Goal: Find specific page/section: Find specific page/section

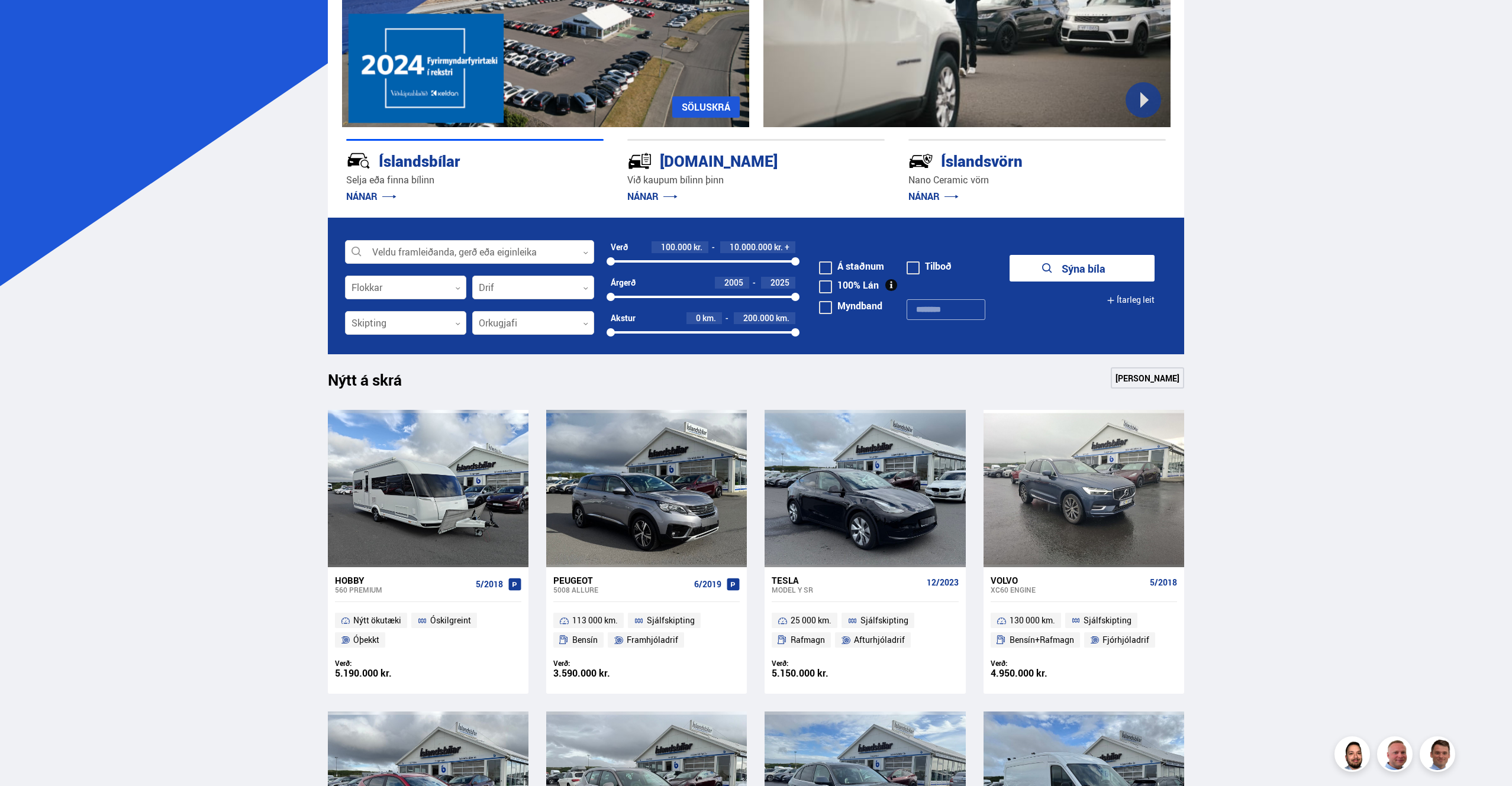
scroll to position [253, 0]
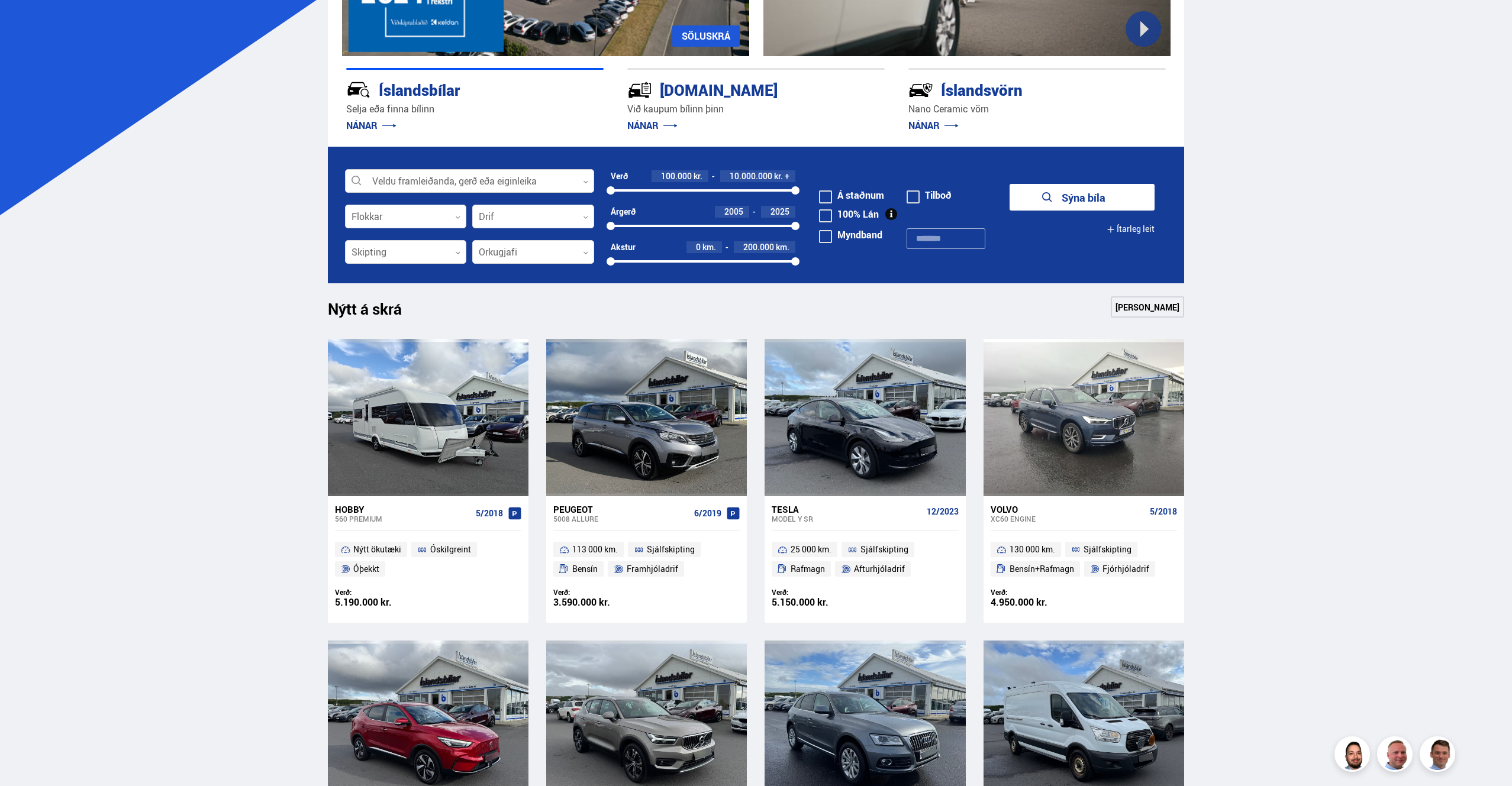
click at [586, 178] on div at bounding box center [470, 181] width 249 height 24
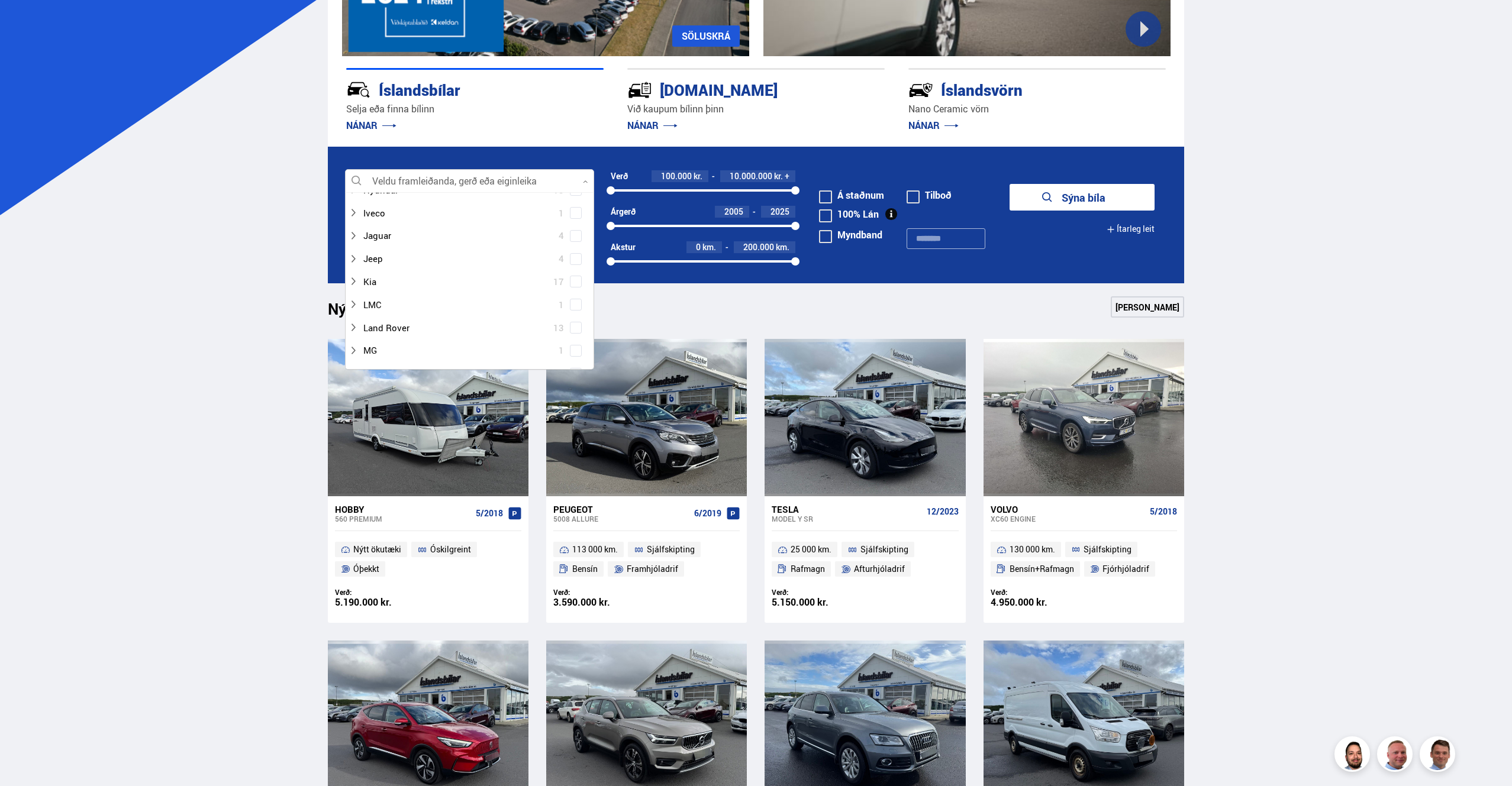
scroll to position [312, 0]
click at [575, 278] on span at bounding box center [576, 279] width 10 height 1
click at [830, 197] on span at bounding box center [825, 196] width 13 height 13
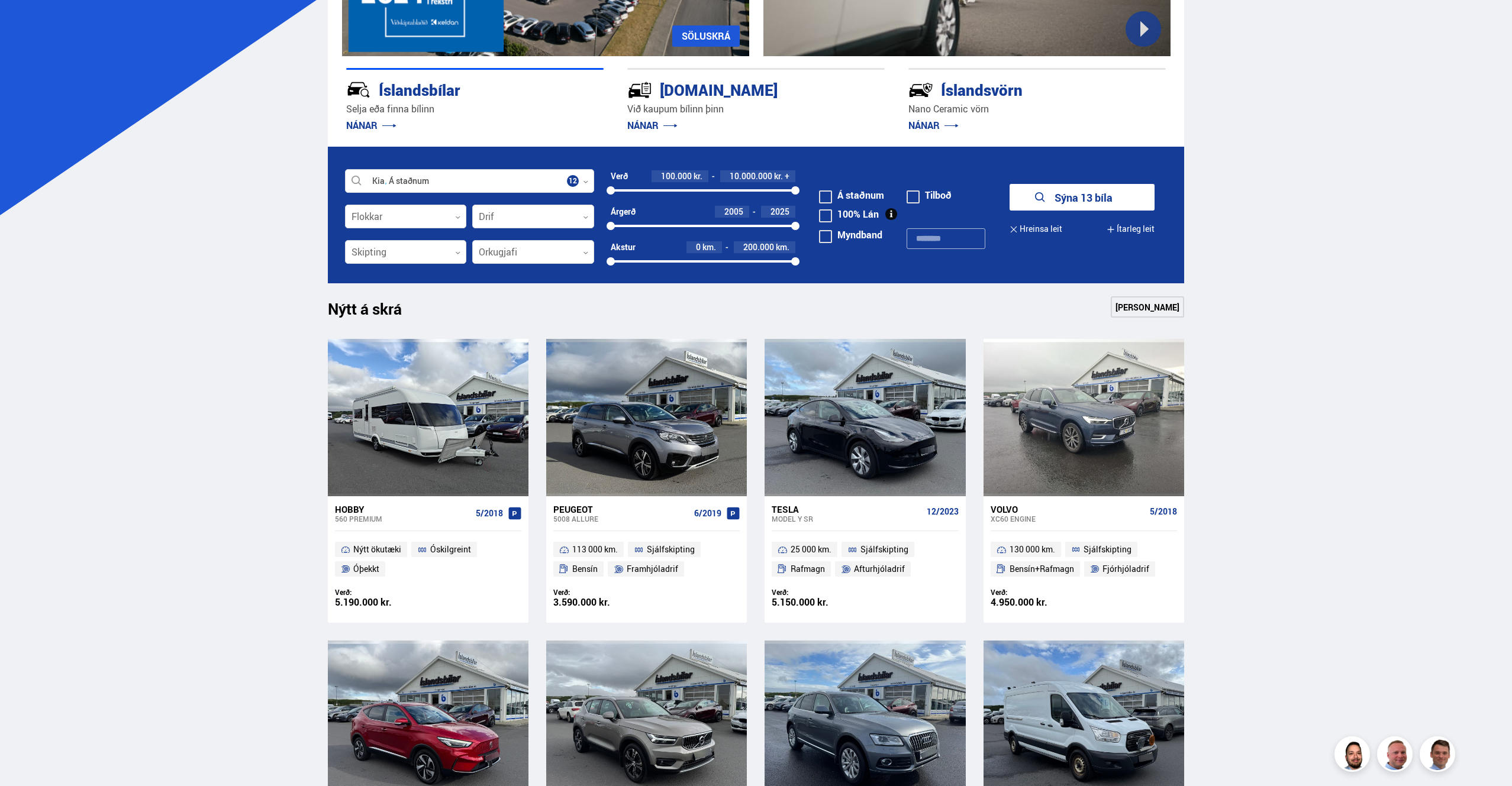
click at [1097, 198] on button "Sýna 13 bíla" at bounding box center [1082, 198] width 145 height 27
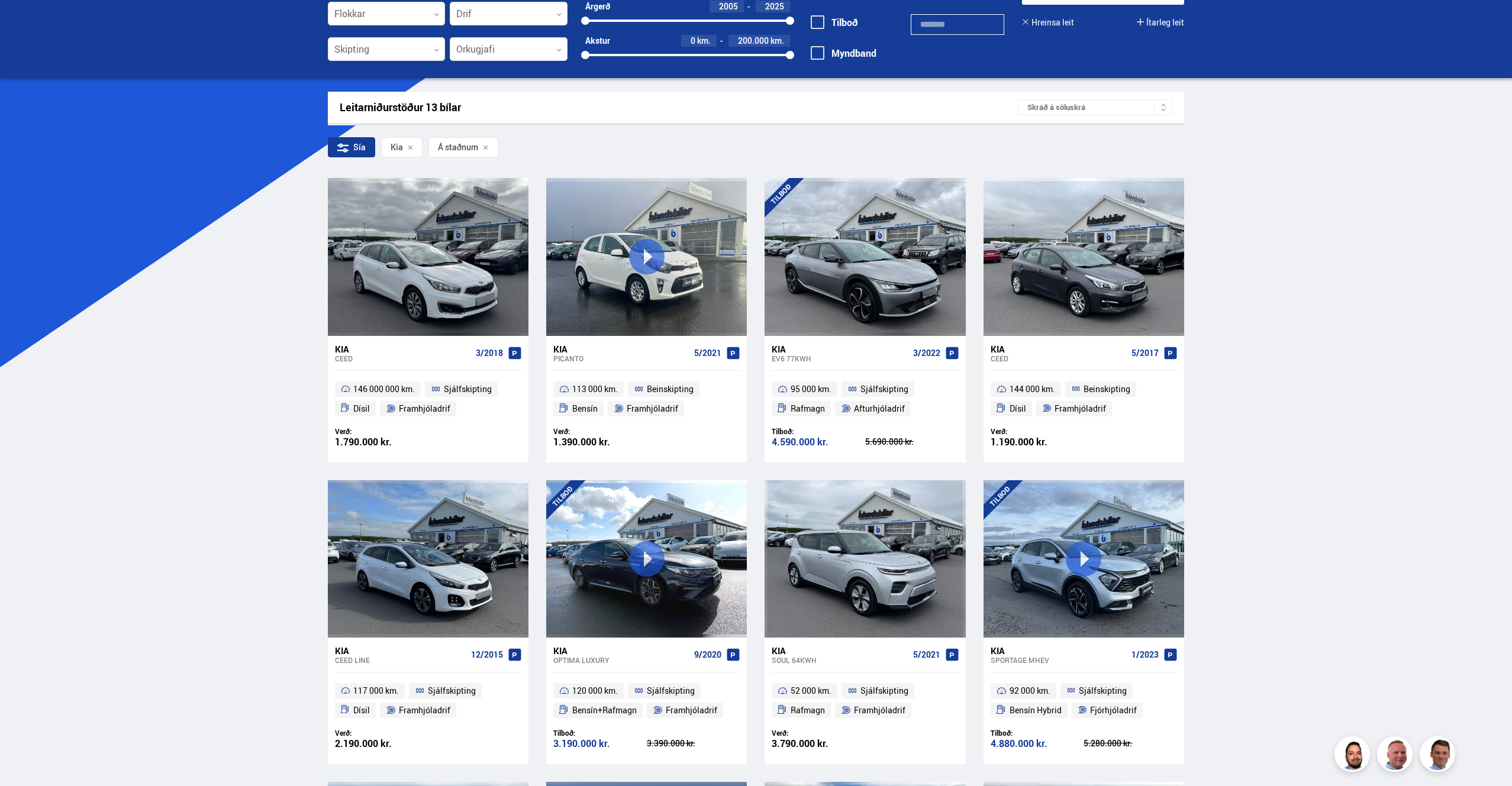
scroll to position [104, 0]
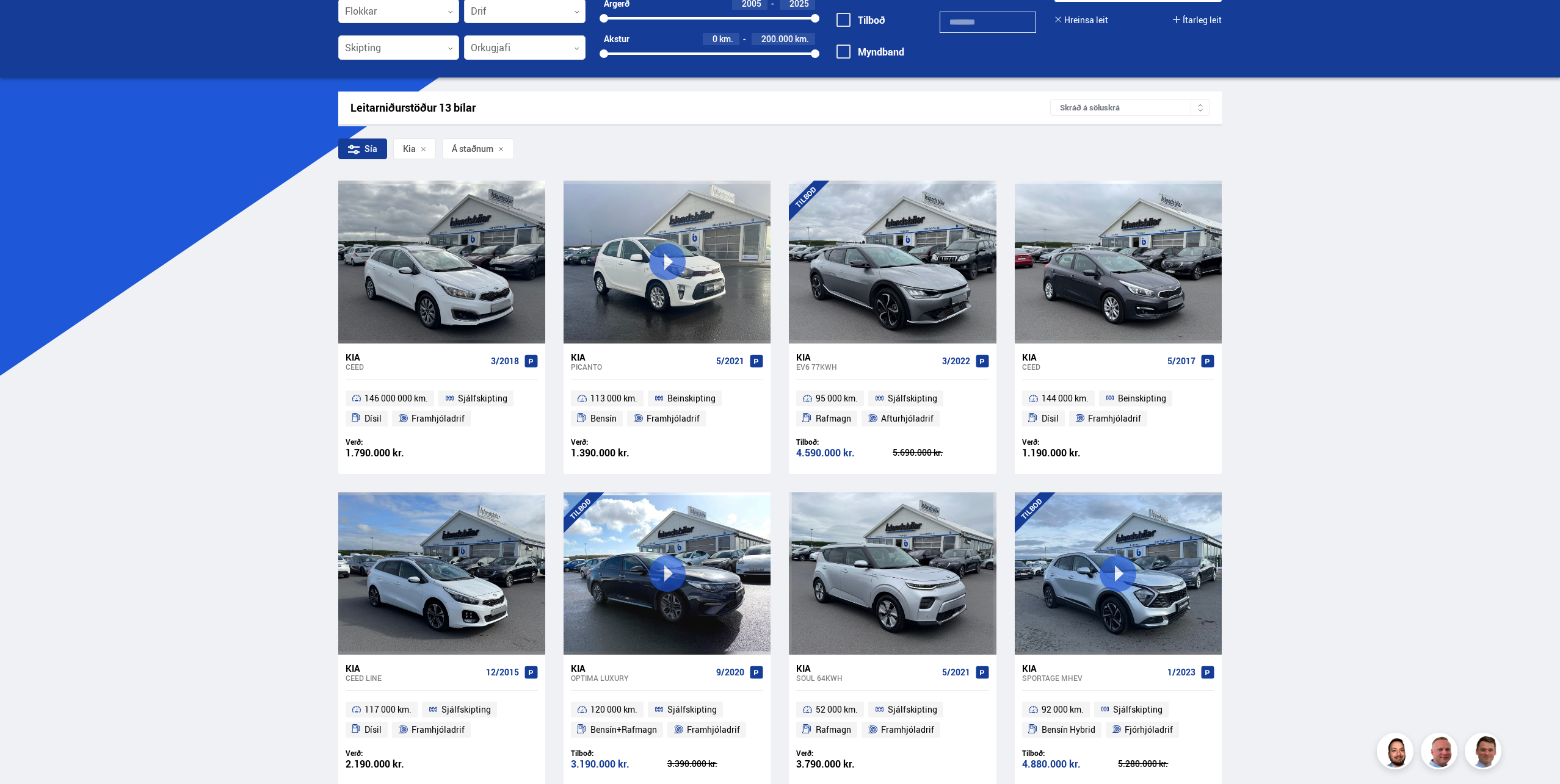
click at [1334, 246] on div "Söluskrá Þjónusta Íslandsbílar [DOMAIN_NAME] Íslandsvörn Leiðbeiningar Um okkur…" at bounding box center [780, 774] width 1560 height 1763
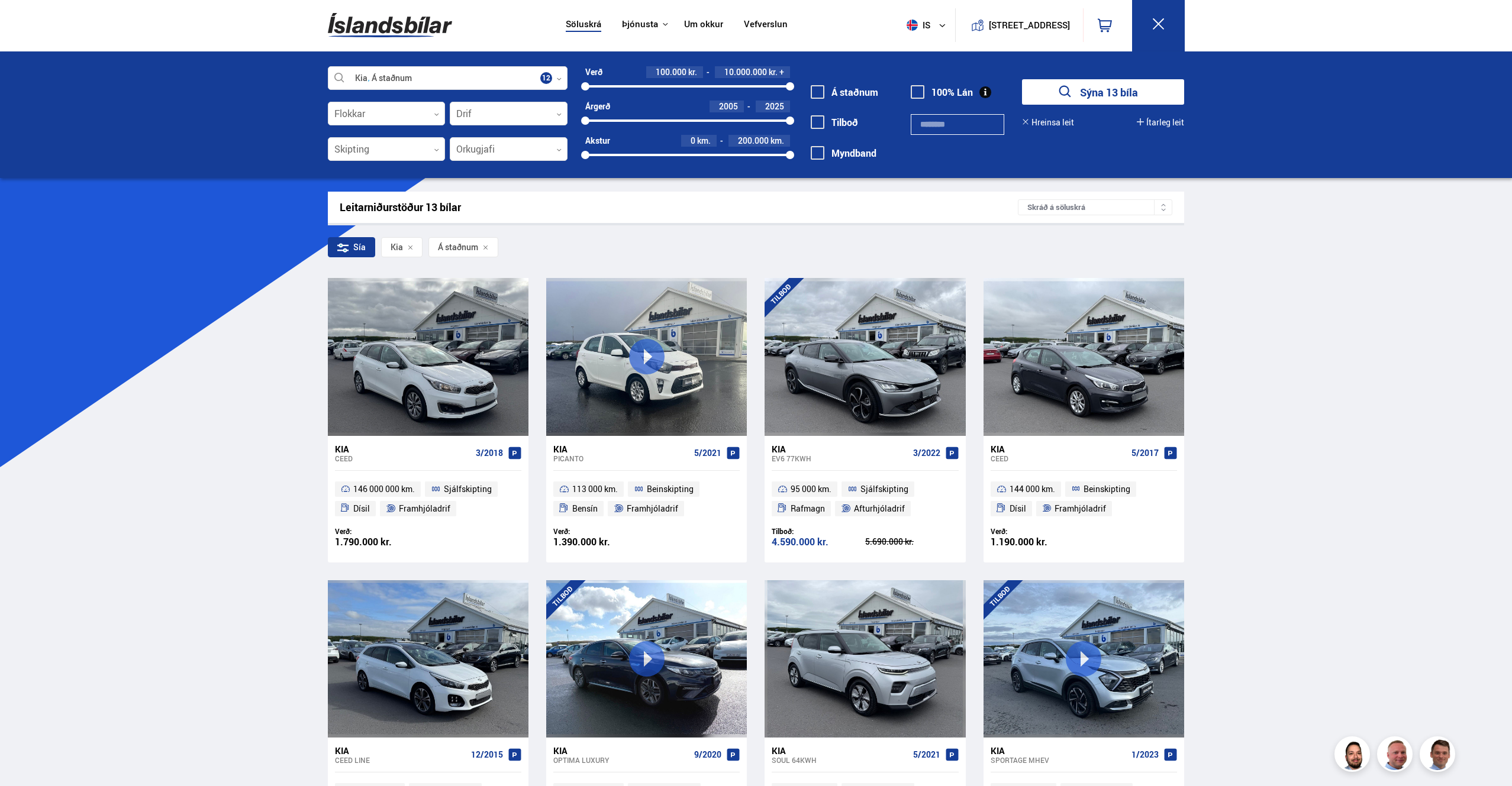
scroll to position [0, 0]
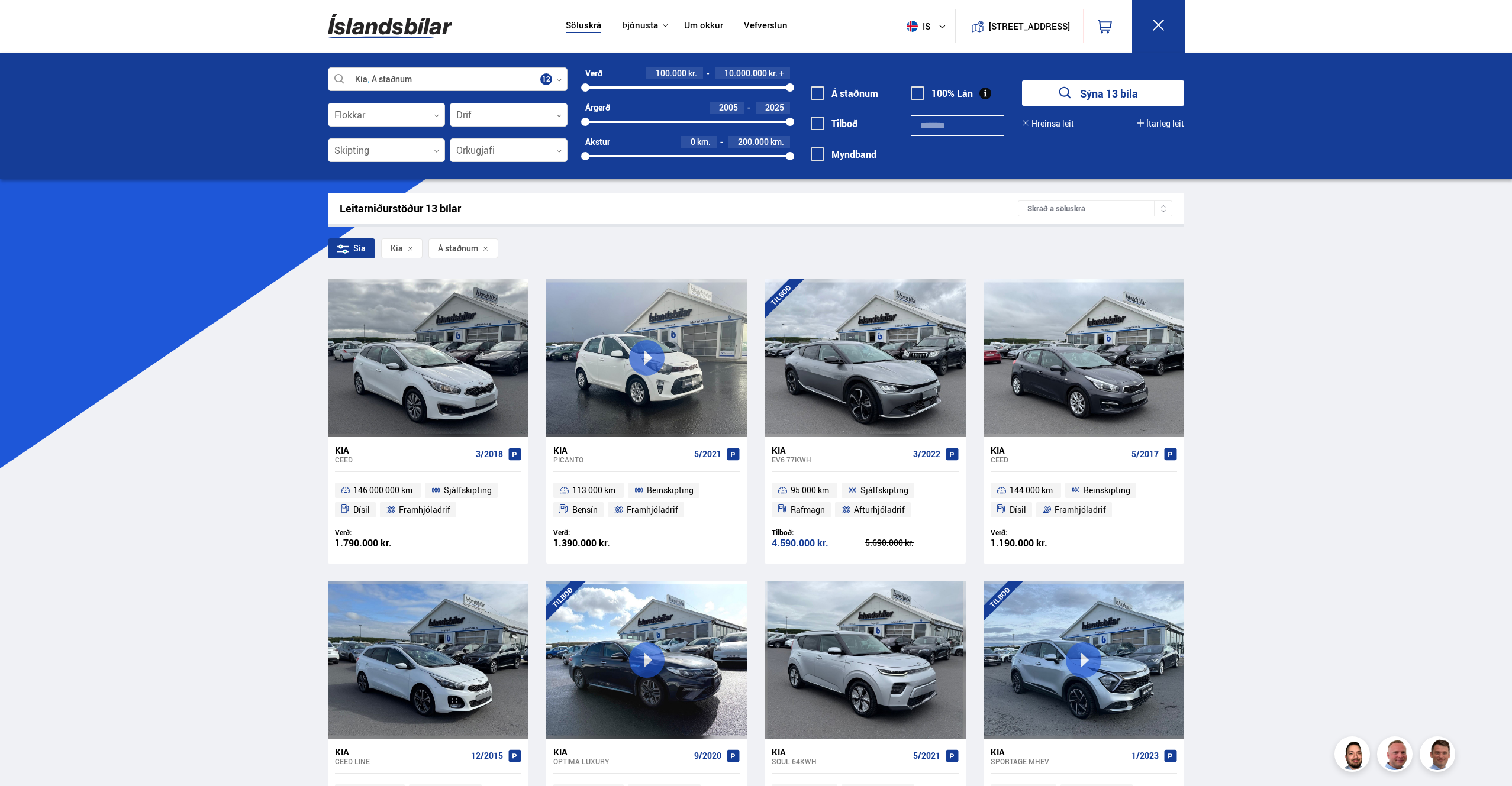
click at [544, 79] on div at bounding box center [448, 80] width 240 height 24
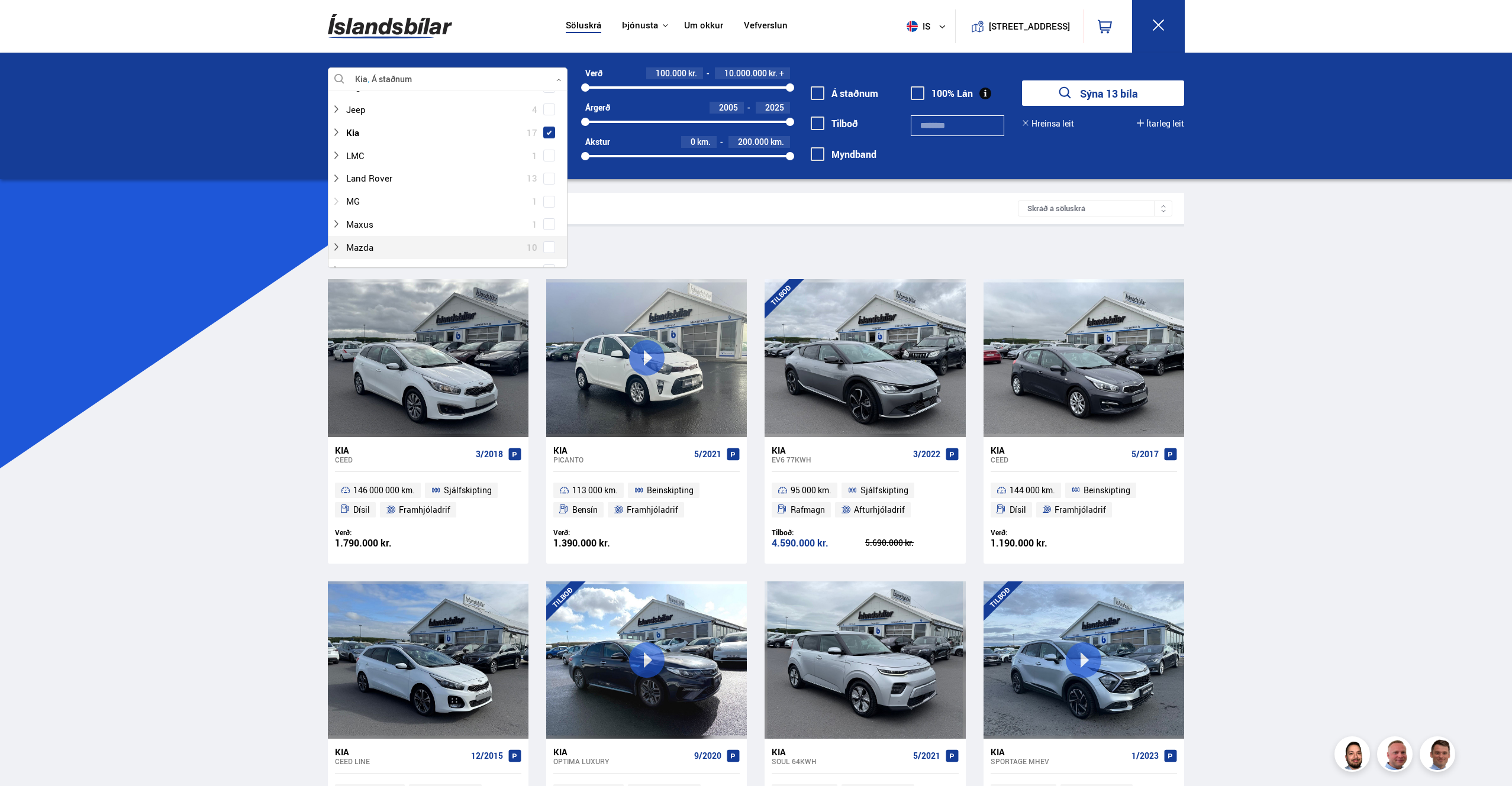
scroll to position [376, 0]
click at [547, 135] on span at bounding box center [549, 137] width 5 height 5
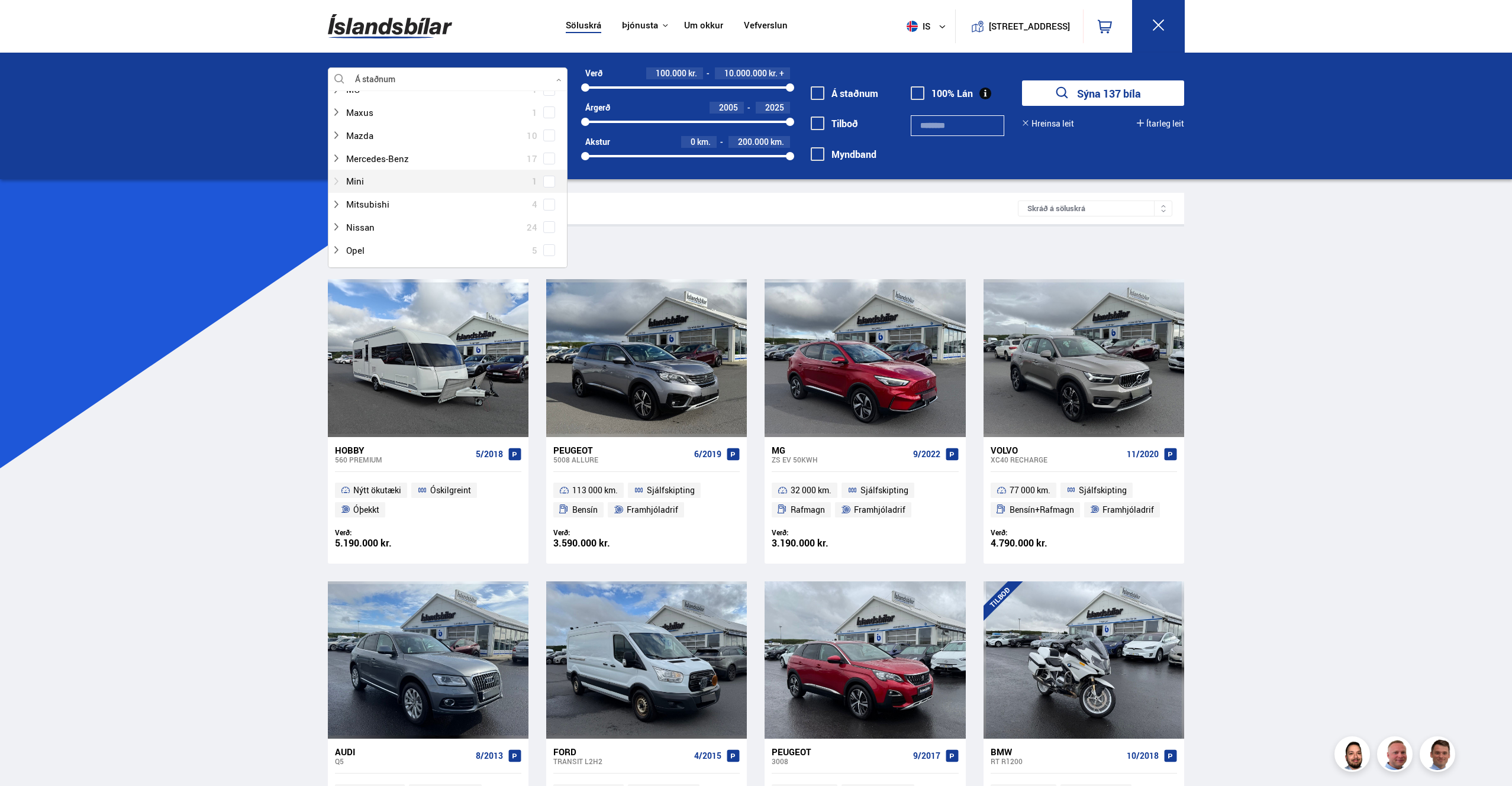
scroll to position [528, 0]
click at [547, 191] on span at bounding box center [549, 191] width 5 height 5
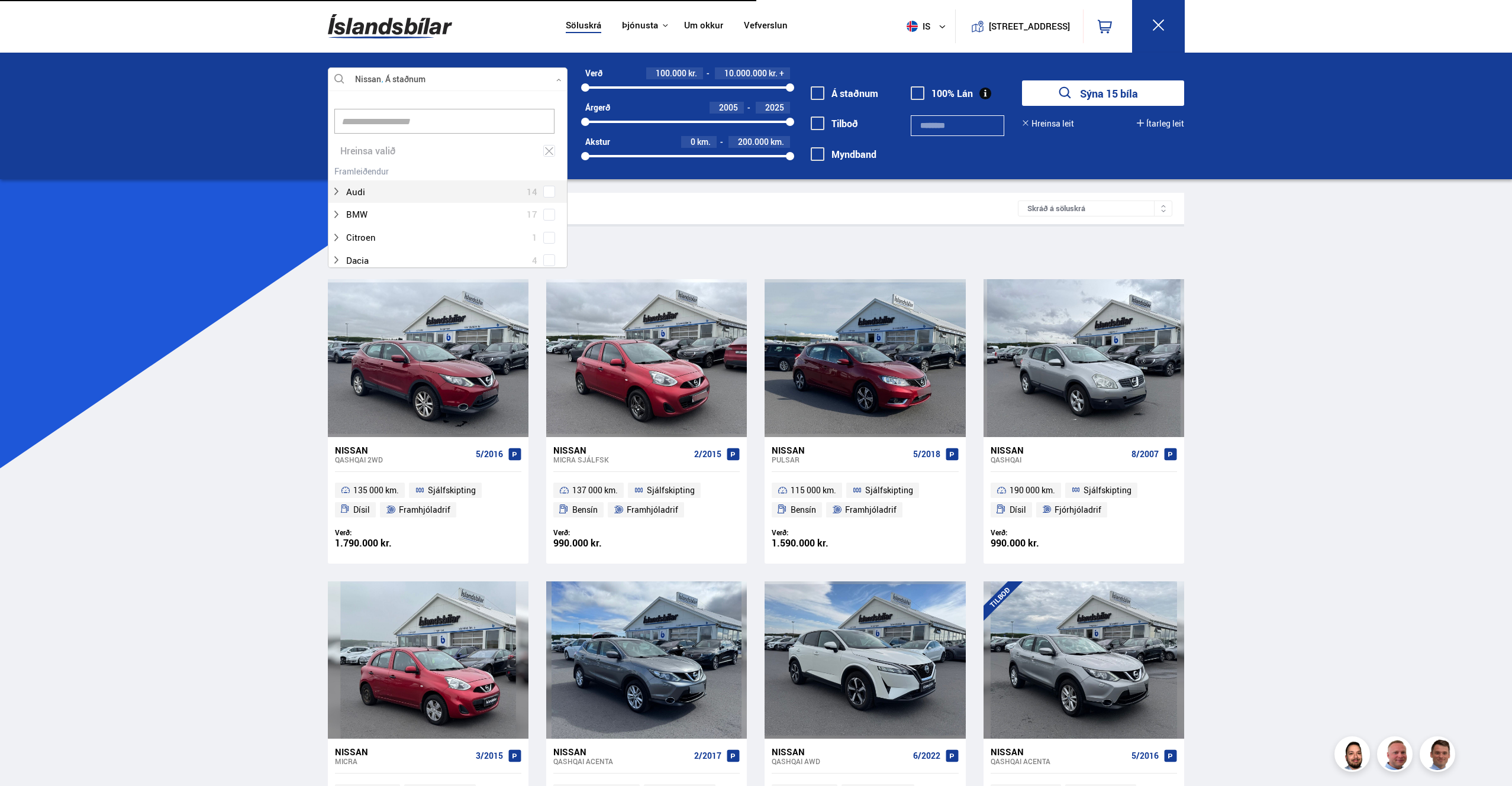
click at [1086, 91] on button "Sýna 15 bíla" at bounding box center [1103, 93] width 162 height 26
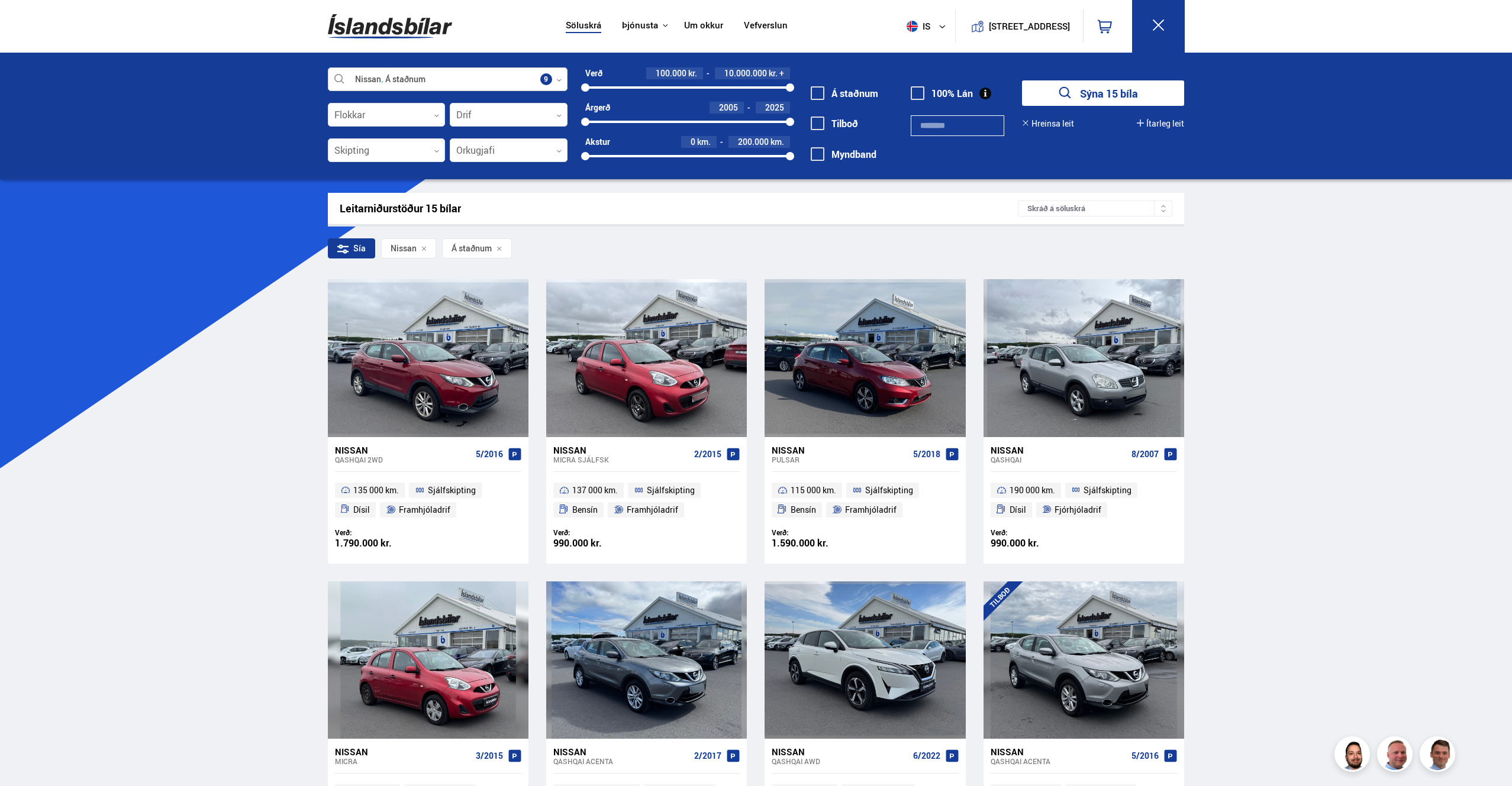
click at [545, 79] on div at bounding box center [448, 80] width 240 height 24
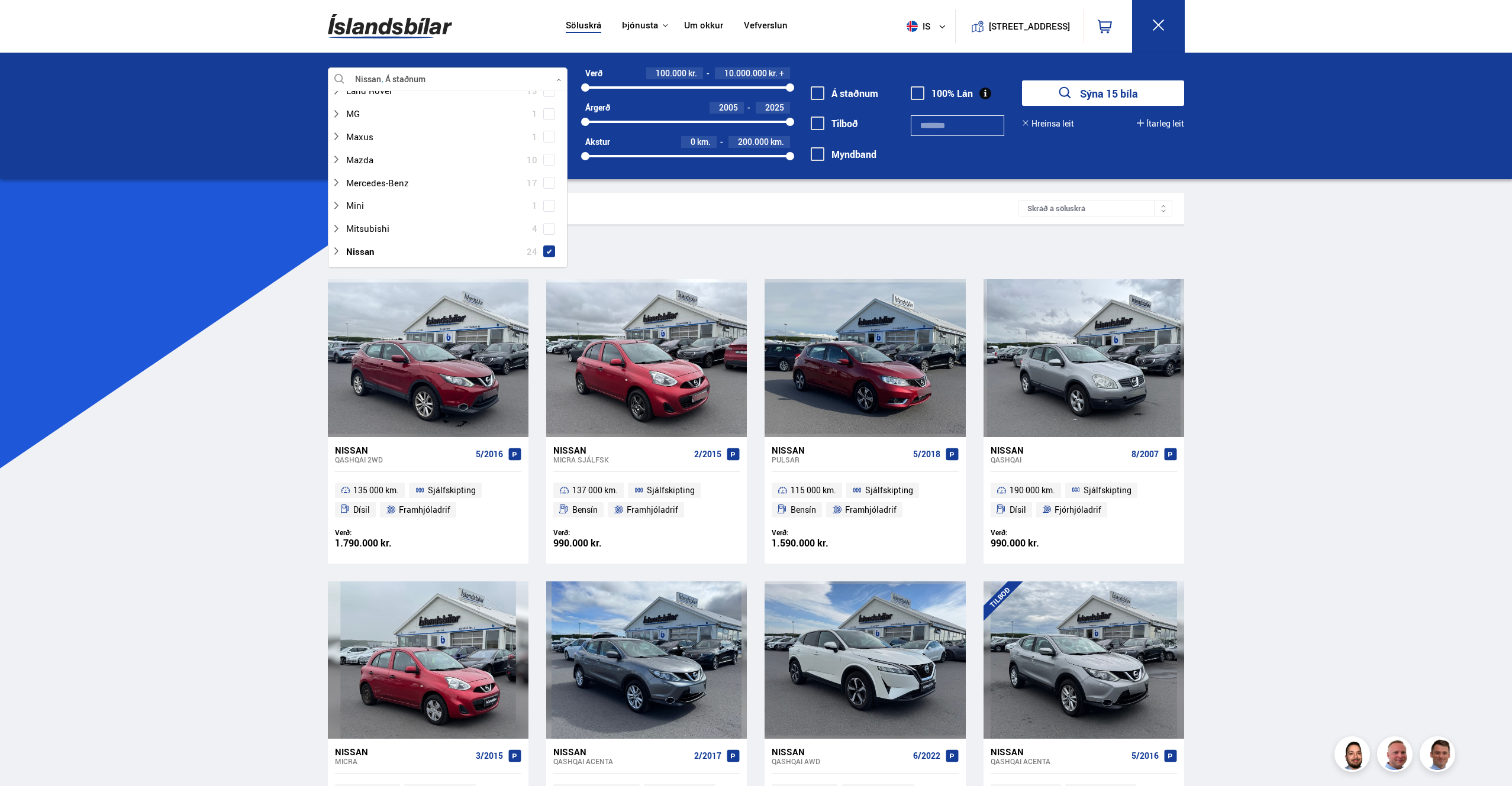
scroll to position [520, 0]
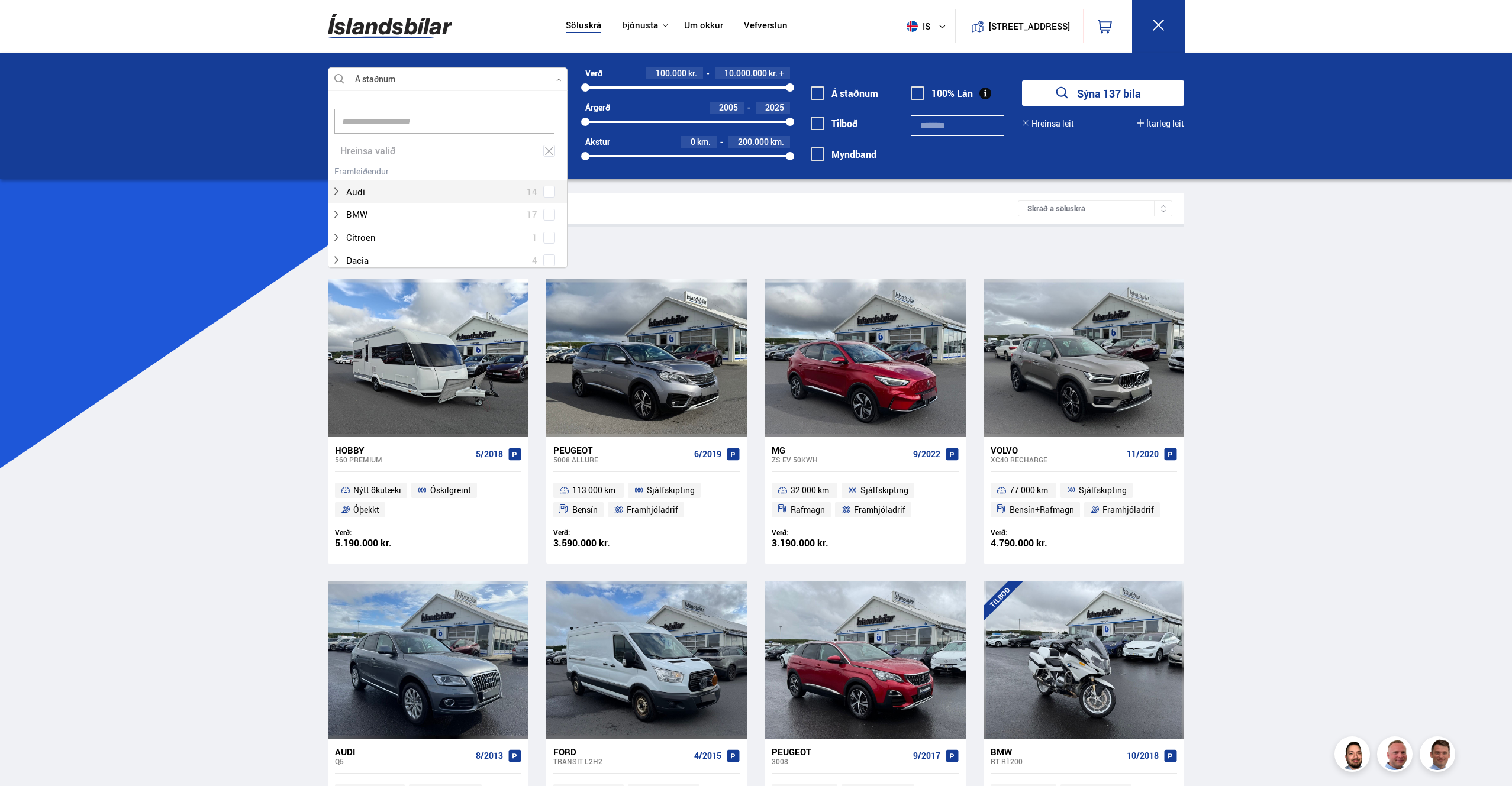
click at [1079, 91] on button "Sýna 137 bíla" at bounding box center [1103, 93] width 162 height 26
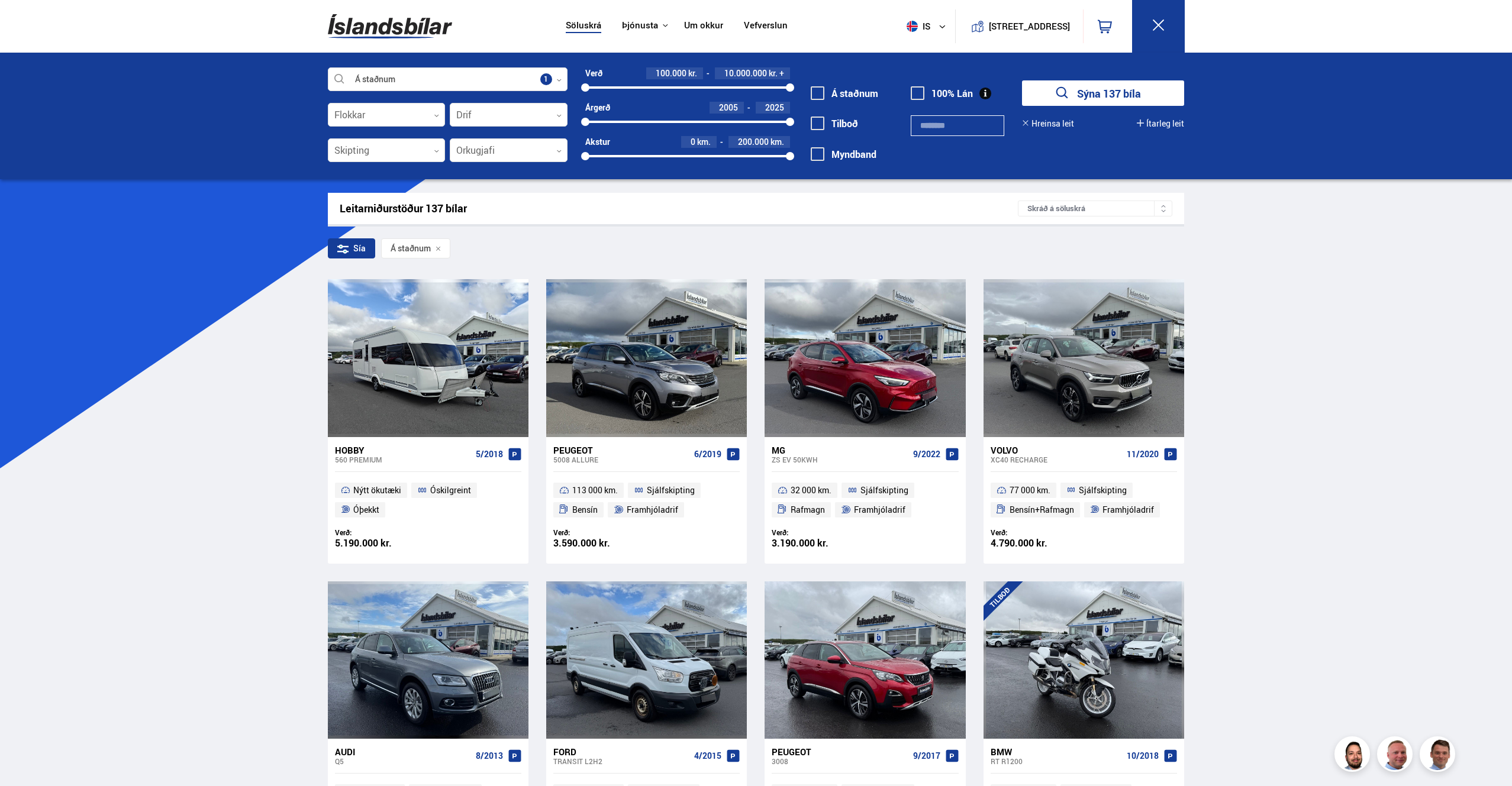
click at [1102, 95] on button "Sýna 137 bíla" at bounding box center [1103, 93] width 162 height 26
click at [557, 78] on icon at bounding box center [559, 80] width 5 height 5
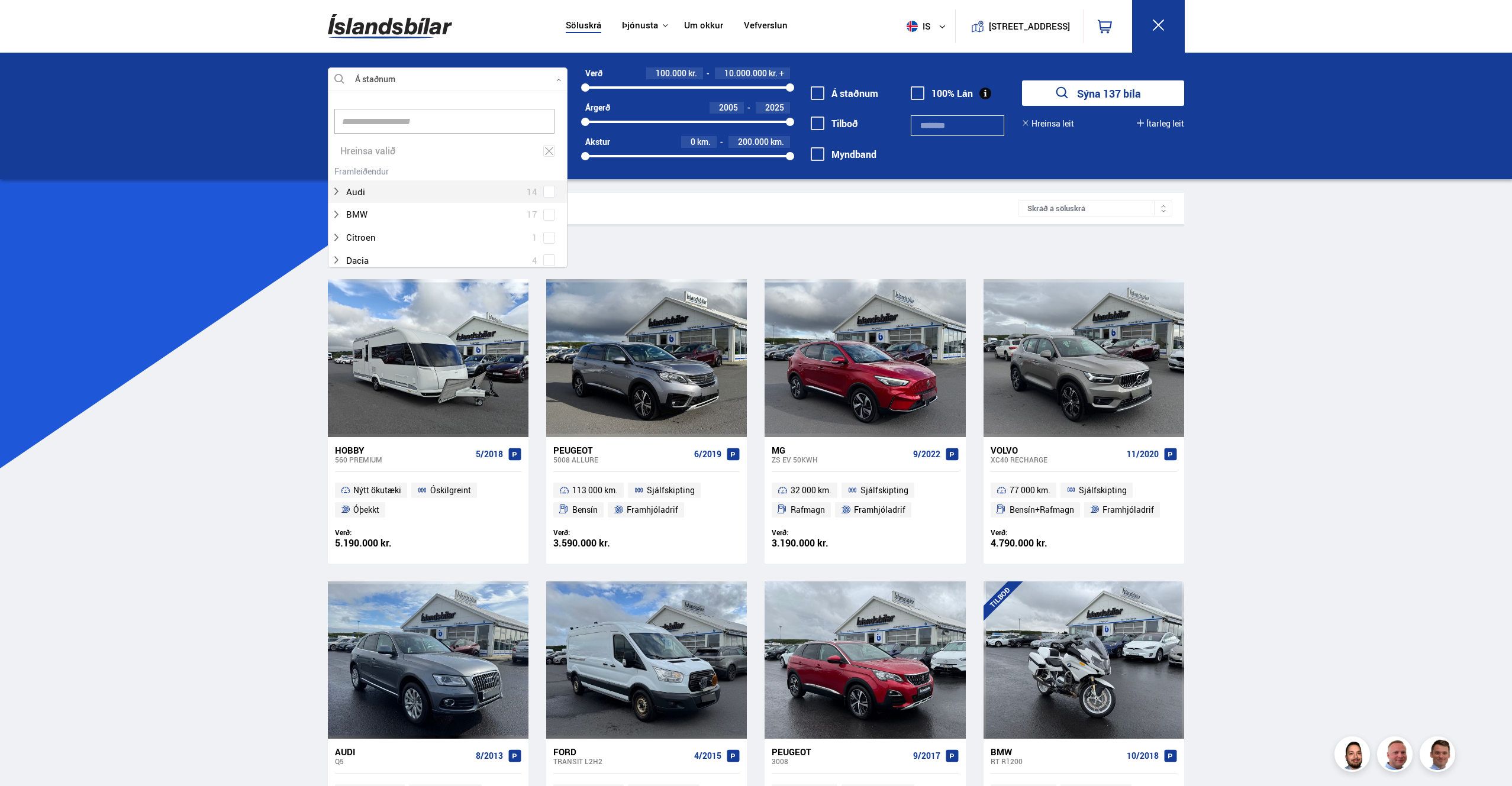
scroll to position [176, 236]
click at [547, 216] on span at bounding box center [549, 215] width 5 height 5
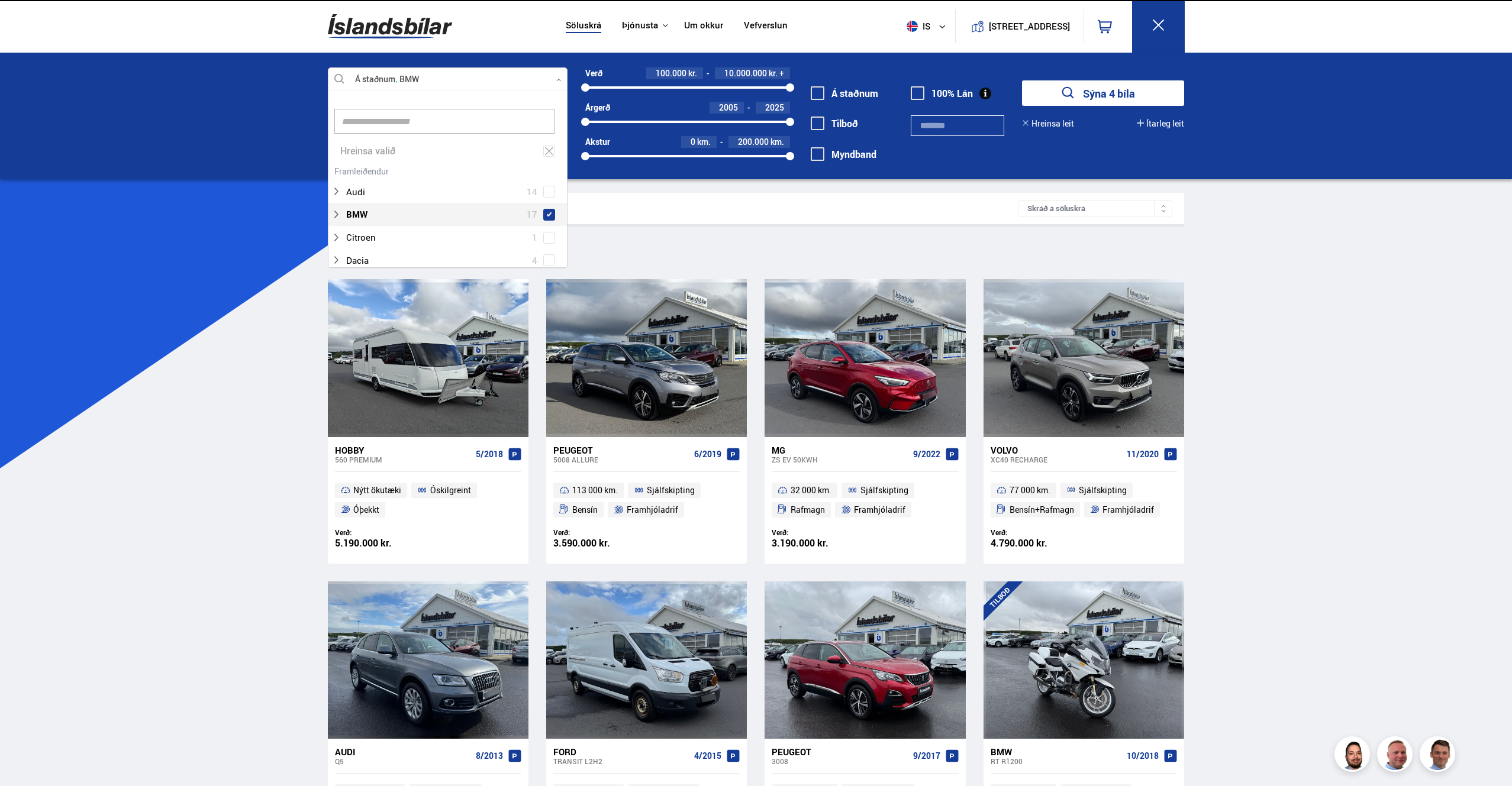
click at [1080, 89] on button "Sýna 4 bíla" at bounding box center [1103, 93] width 162 height 26
